Goal: Check status: Check status

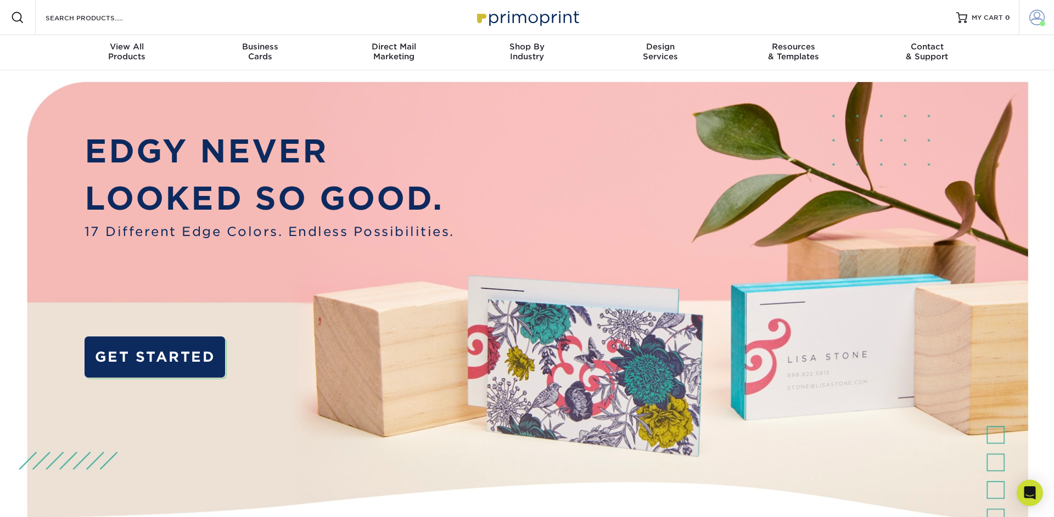
click at [1036, 18] on span at bounding box center [1036, 17] width 15 height 15
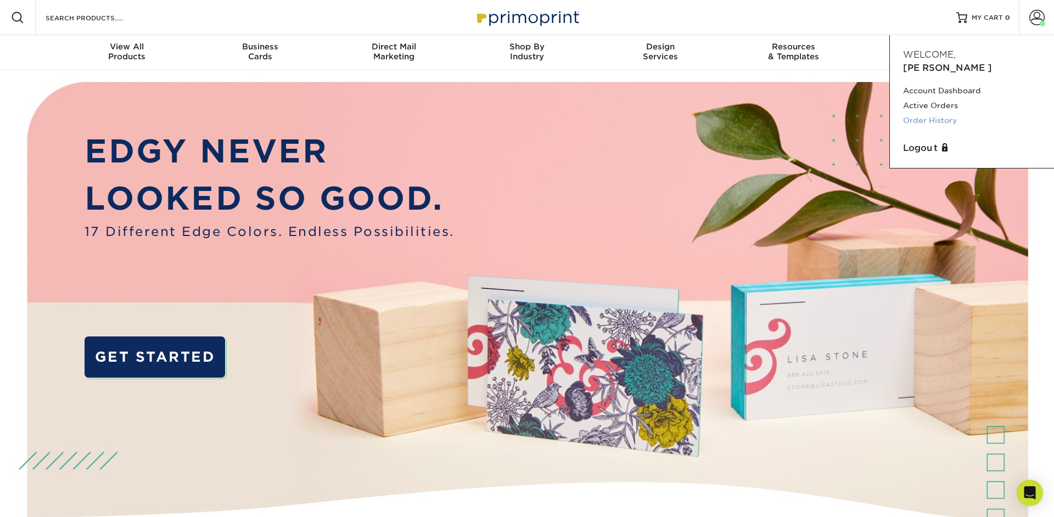
click at [929, 113] on link "Order History" at bounding box center [972, 120] width 138 height 15
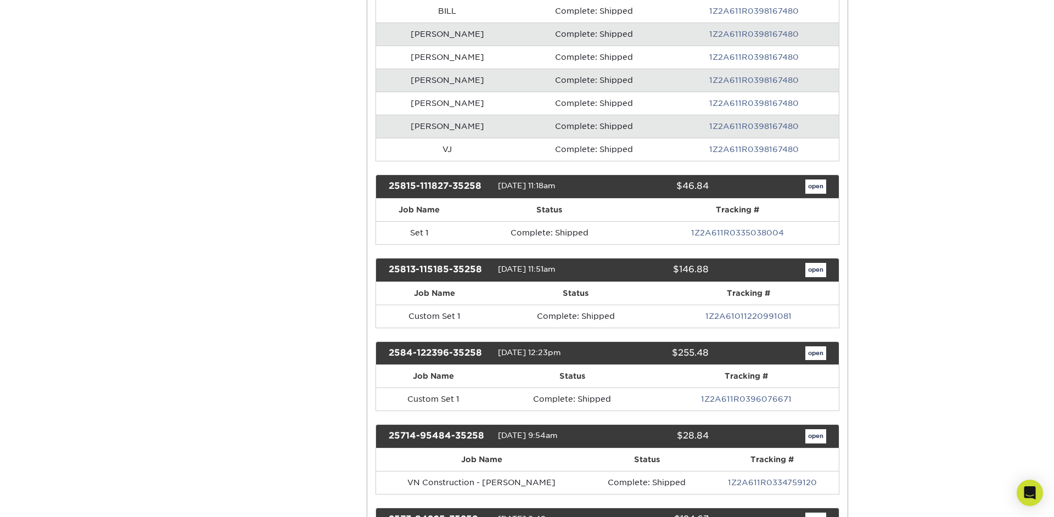
scroll to position [345, 0]
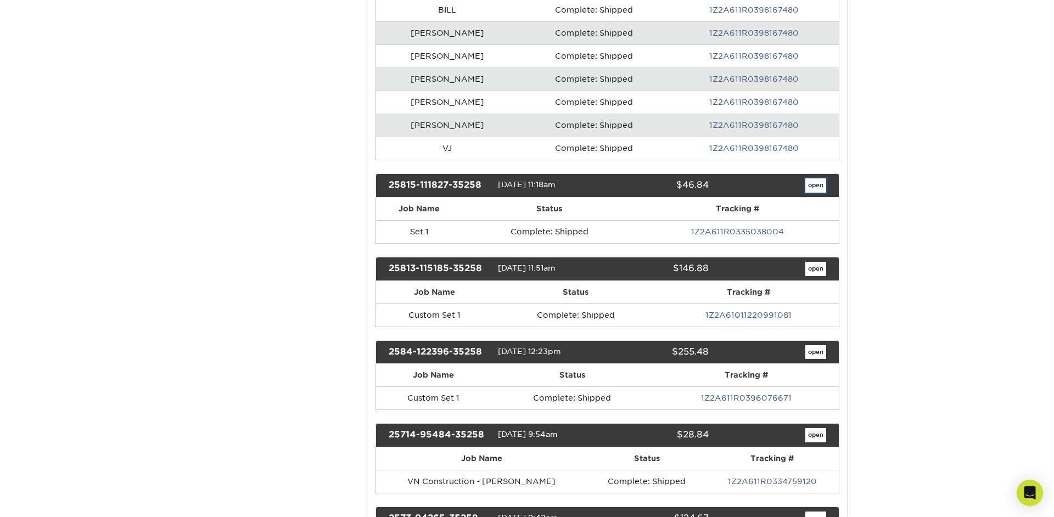
click at [820, 188] on link "open" at bounding box center [815, 185] width 21 height 14
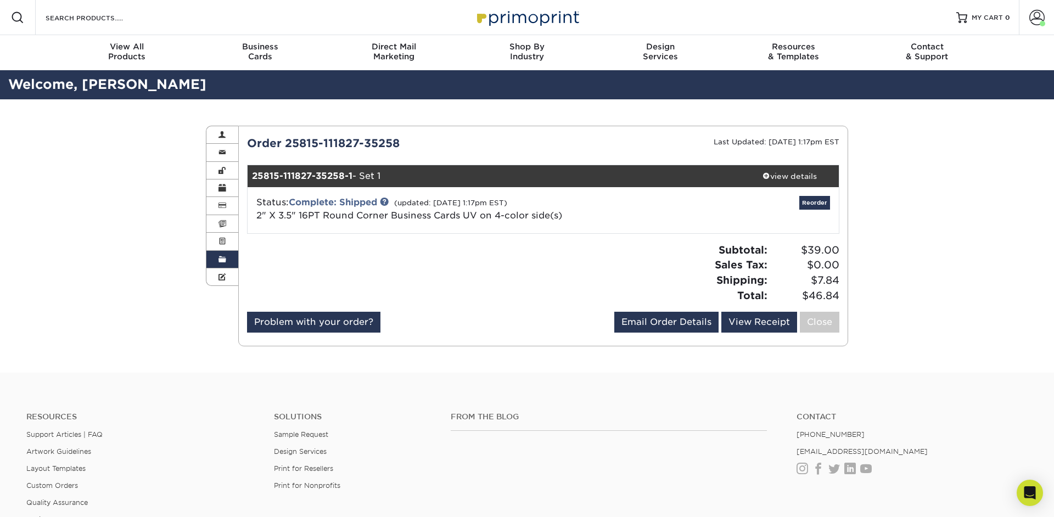
click at [230, 256] on link "Order History" at bounding box center [222, 260] width 32 height 18
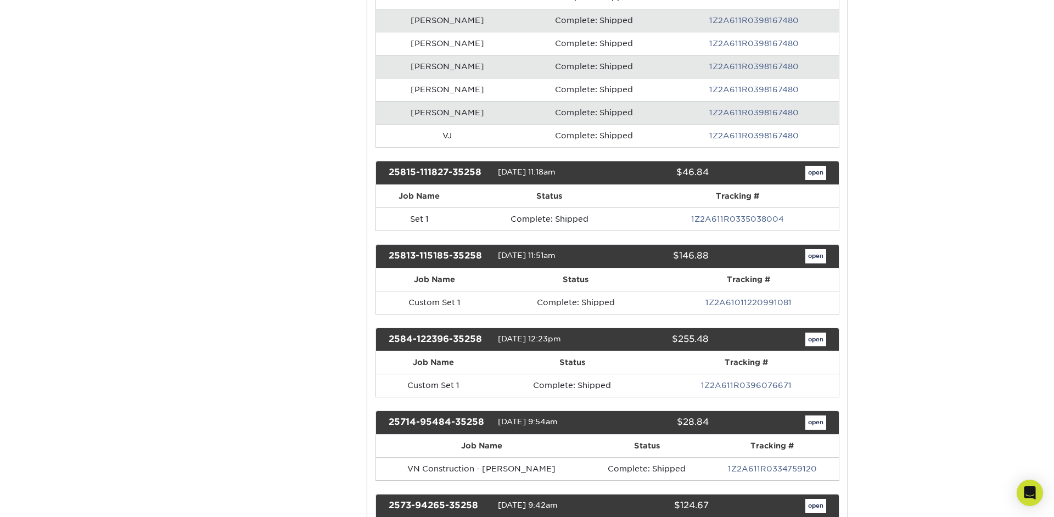
scroll to position [372, 0]
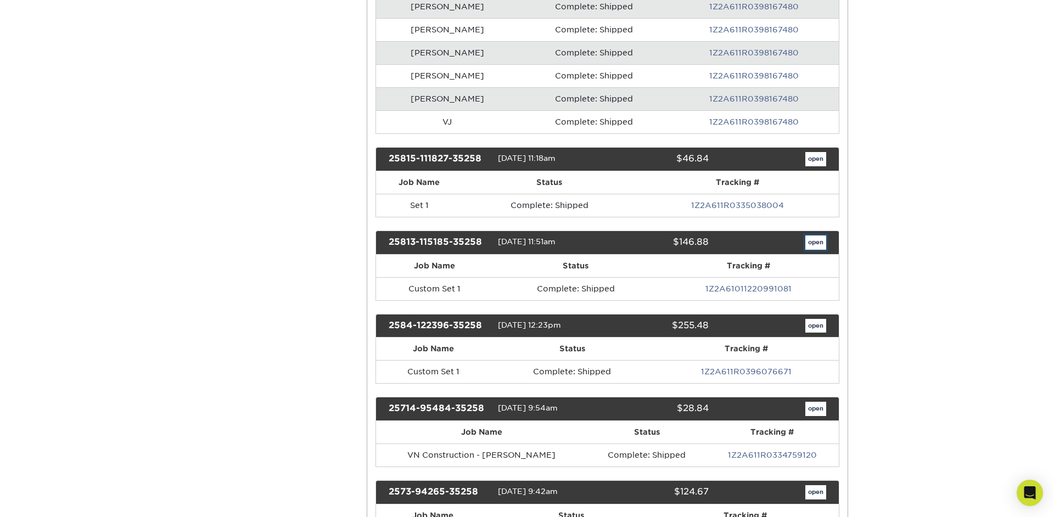
click at [815, 241] on link "open" at bounding box center [815, 243] width 21 height 14
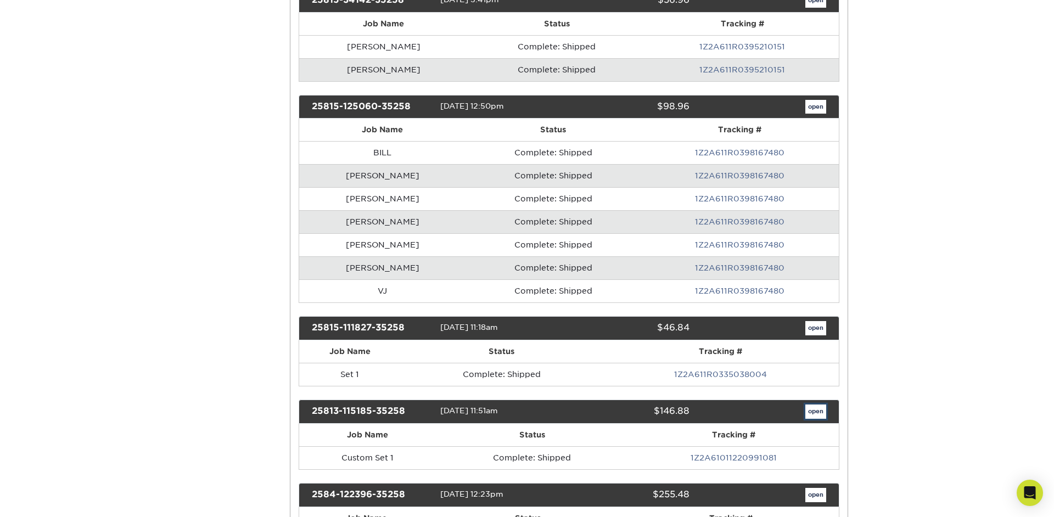
scroll to position [0, 0]
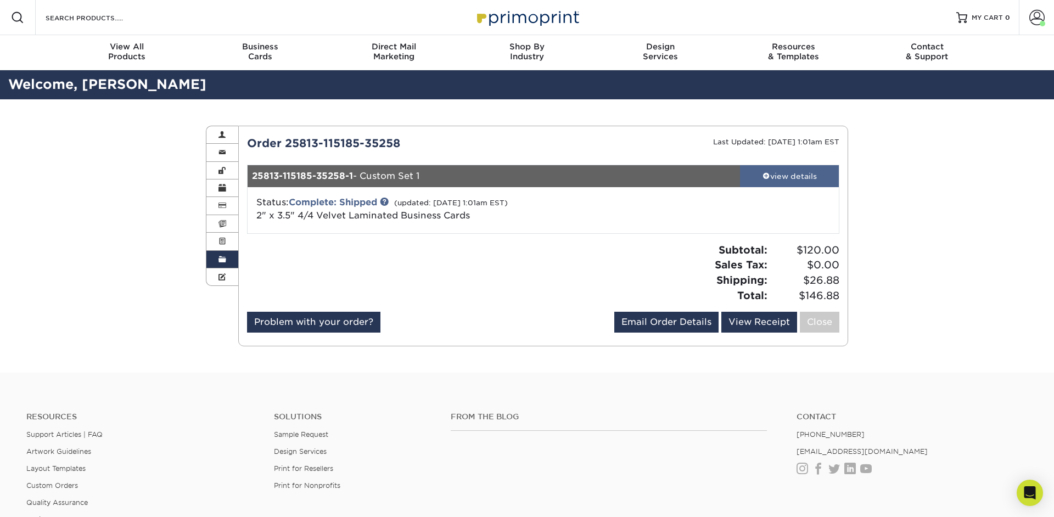
click at [793, 181] on div "view details" at bounding box center [789, 176] width 99 height 11
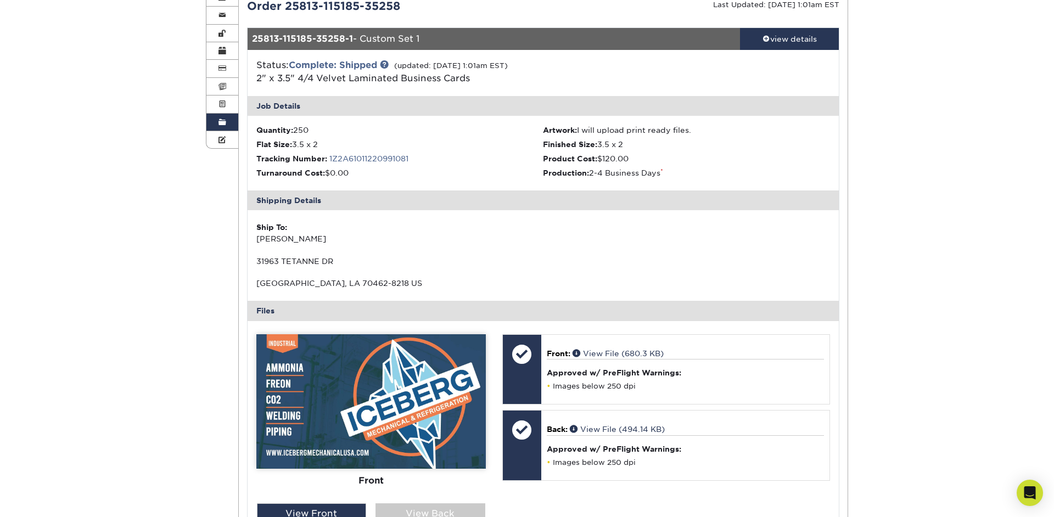
scroll to position [212, 0]
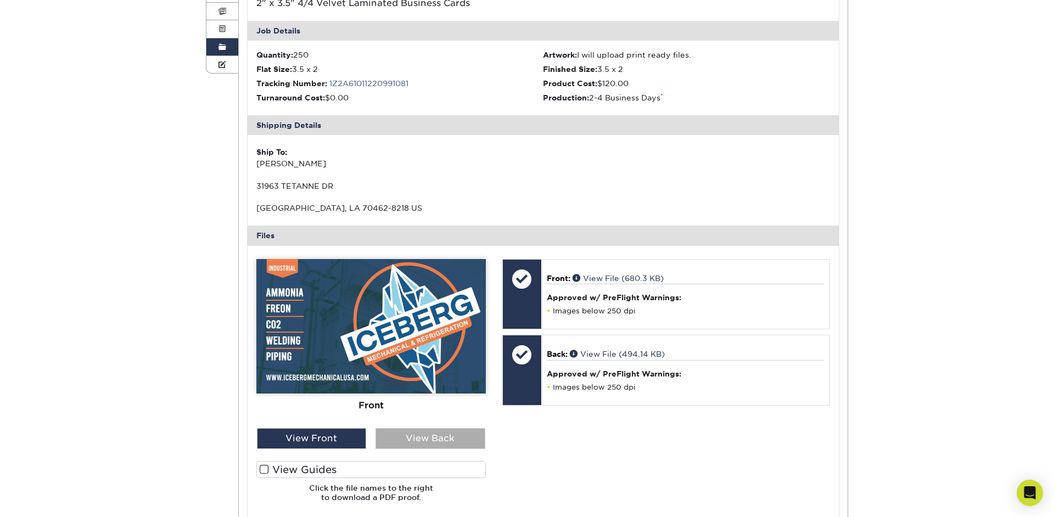
click at [438, 440] on div "View Back" at bounding box center [431, 438] width 110 height 21
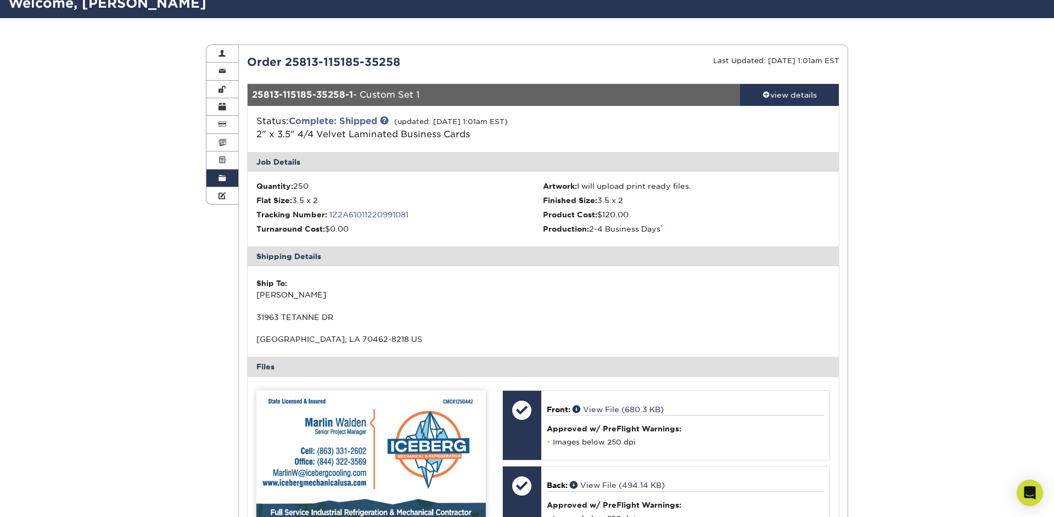
scroll to position [0, 0]
